Goal: Information Seeking & Learning: Find contact information

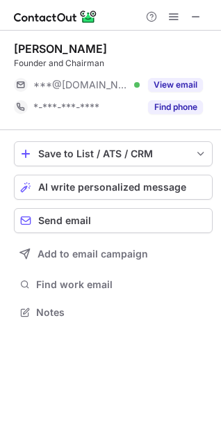
scroll to position [303, 221]
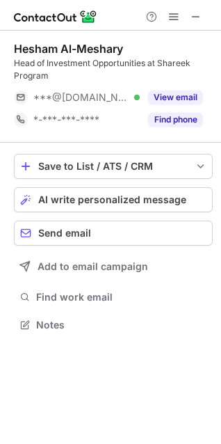
scroll to position [315, 221]
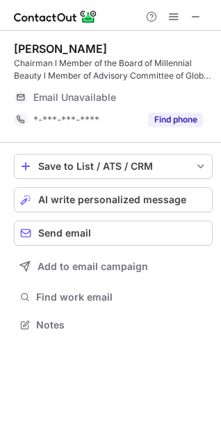
scroll to position [315, 221]
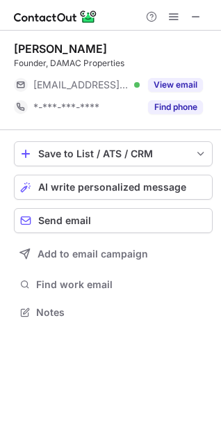
scroll to position [303, 221]
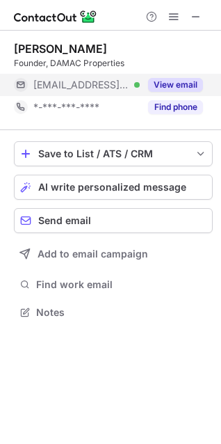
click at [196, 79] on button "View email" at bounding box center [175, 85] width 55 height 14
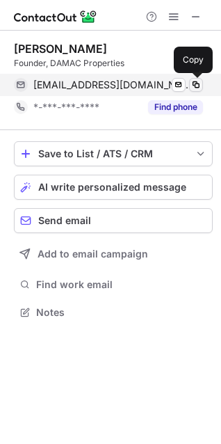
click at [197, 86] on span at bounding box center [196, 84] width 11 height 11
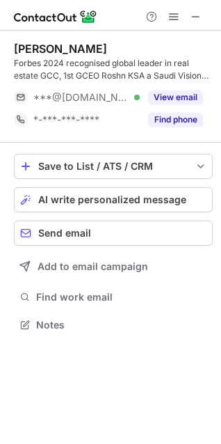
scroll to position [315, 221]
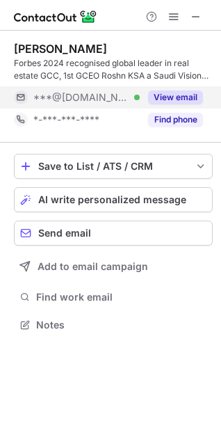
click at [162, 89] on div "View email" at bounding box center [171, 97] width 63 height 22
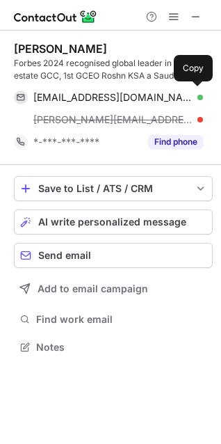
scroll to position [338, 221]
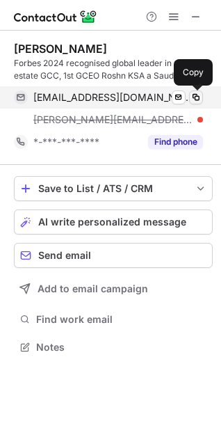
click at [195, 94] on span at bounding box center [196, 97] width 11 height 11
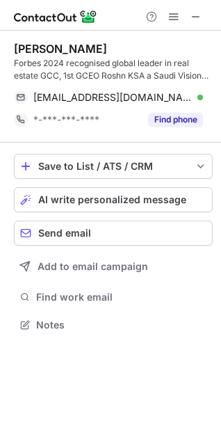
scroll to position [315, 221]
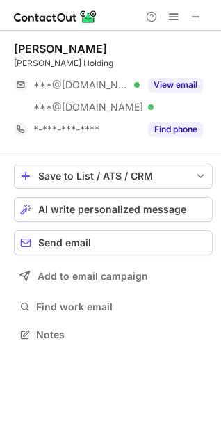
scroll to position [325, 221]
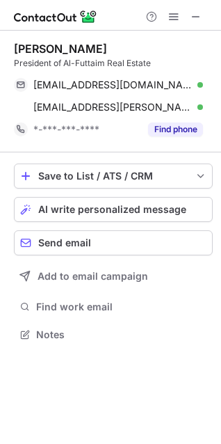
scroll to position [325, 221]
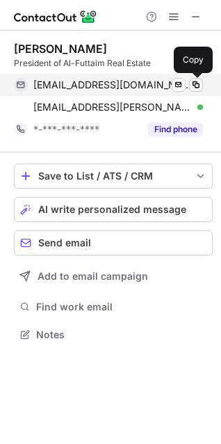
click at [195, 86] on span at bounding box center [196, 84] width 11 height 11
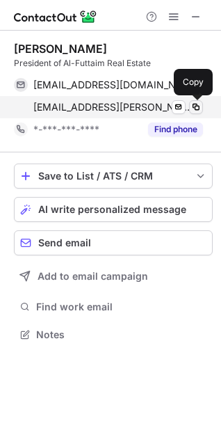
click at [197, 103] on span at bounding box center [196, 107] width 11 height 11
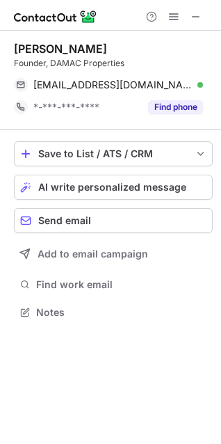
scroll to position [303, 221]
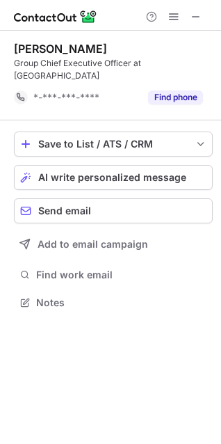
scroll to position [281, 221]
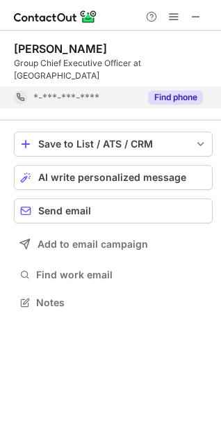
scroll to position [281, 221]
click at [194, 91] on button "Find phone" at bounding box center [175, 98] width 55 height 14
click at [194, 91] on div "*-***-***-****" at bounding box center [118, 97] width 170 height 13
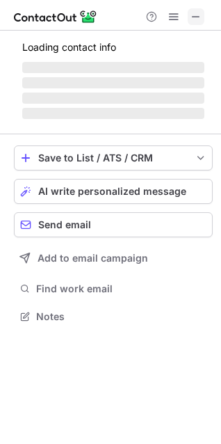
scroll to position [303, 221]
click at [192, 13] on span at bounding box center [196, 16] width 11 height 11
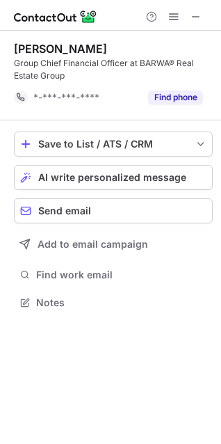
scroll to position [293, 221]
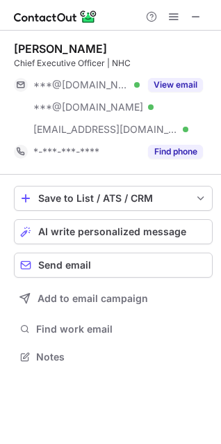
scroll to position [347, 221]
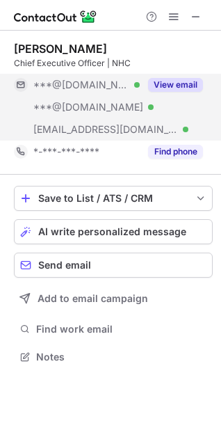
click at [167, 81] on button "View email" at bounding box center [175, 85] width 55 height 14
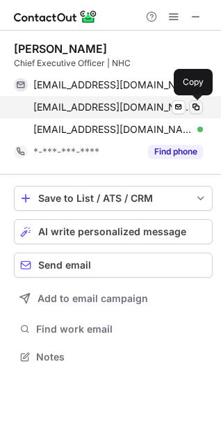
click at [196, 106] on span at bounding box center [196, 107] width 11 height 11
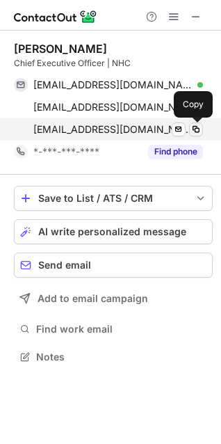
click at [198, 131] on span at bounding box center [196, 129] width 11 height 11
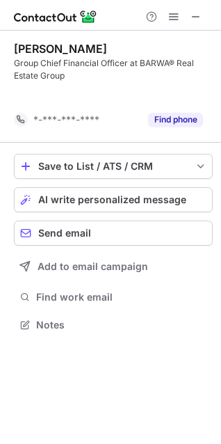
scroll to position [293, 221]
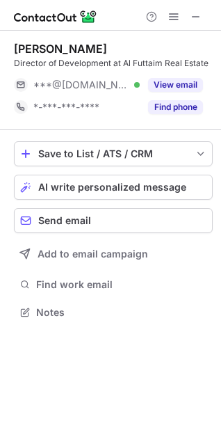
scroll to position [303, 221]
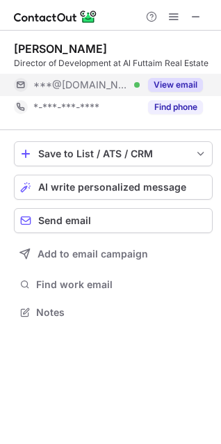
click at [186, 83] on button "View email" at bounding box center [175, 85] width 55 height 14
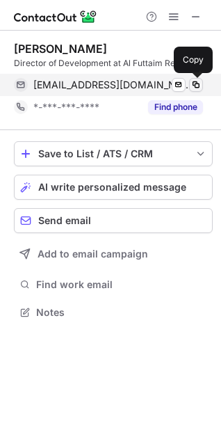
click at [199, 86] on span at bounding box center [196, 84] width 11 height 11
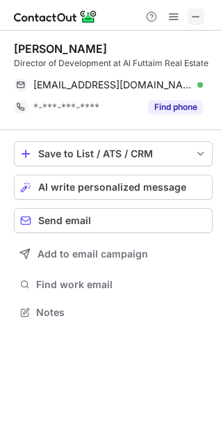
click at [203, 18] on button at bounding box center [196, 16] width 17 height 17
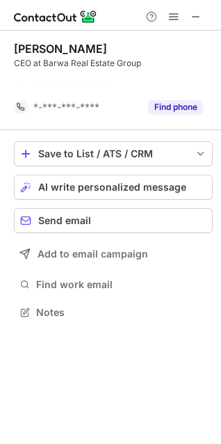
scroll to position [281, 221]
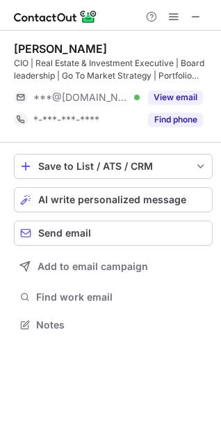
scroll to position [315, 221]
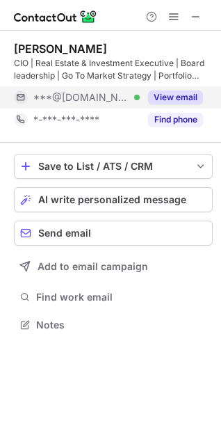
click at [197, 95] on button "View email" at bounding box center [175, 98] width 55 height 14
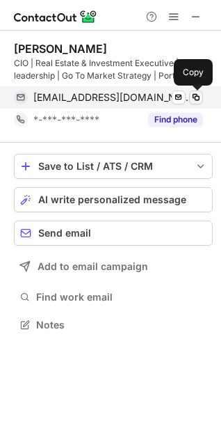
click at [199, 93] on span at bounding box center [196, 97] width 11 height 11
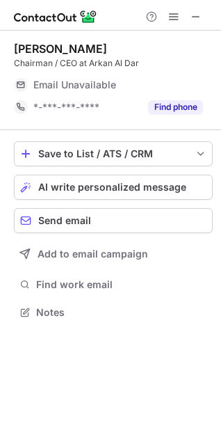
scroll to position [303, 221]
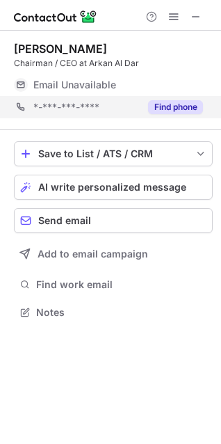
click at [212, 107] on div "*-***-***-**** Find phone" at bounding box center [113, 107] width 199 height 22
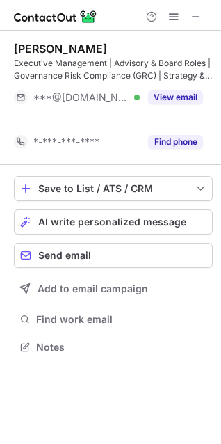
scroll to position [315, 221]
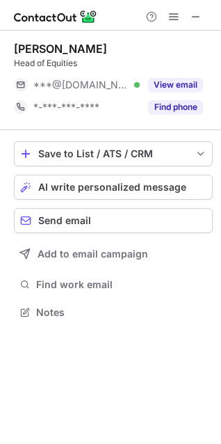
scroll to position [303, 221]
